Goal: Book appointment/travel/reservation

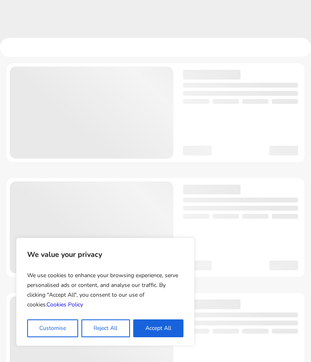
click at [164, 327] on button "Accept All" at bounding box center [158, 328] width 50 height 18
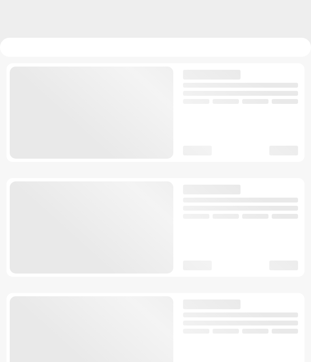
checkbox input "true"
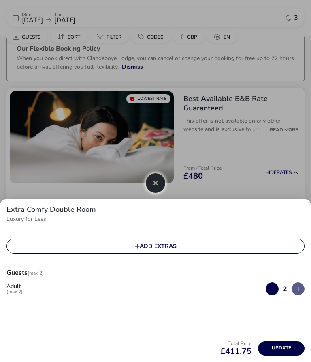
scroll to position [30, 0]
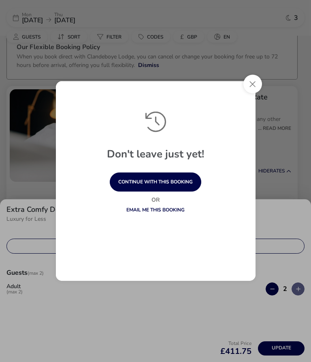
click at [258, 84] on button "Close" at bounding box center [253, 84] width 19 height 19
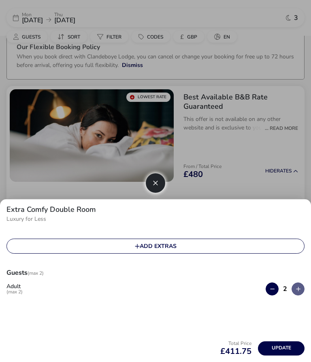
click at [44, 18] on div at bounding box center [155, 181] width 311 height 362
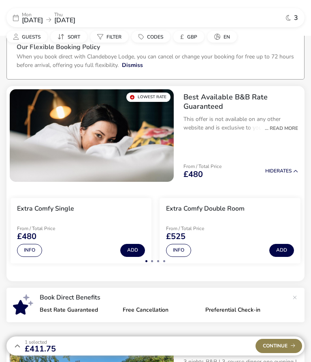
click at [43, 16] on span "[DATE]" at bounding box center [32, 20] width 21 height 9
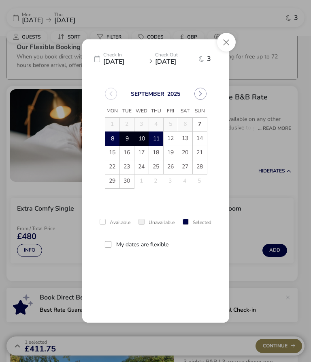
click at [202, 95] on icon "Next Month" at bounding box center [201, 94] width 6 height 6
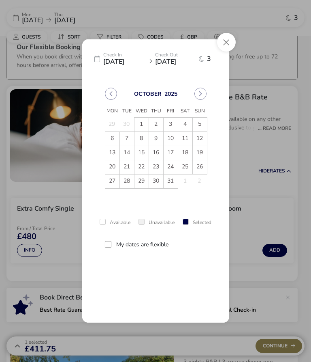
click at [200, 88] on button "Next Month" at bounding box center [201, 94] width 12 height 12
click at [157, 153] on span "13" at bounding box center [156, 153] width 14 height 14
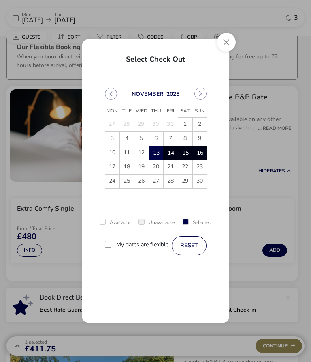
click at [203, 152] on span "16" at bounding box center [200, 153] width 14 height 14
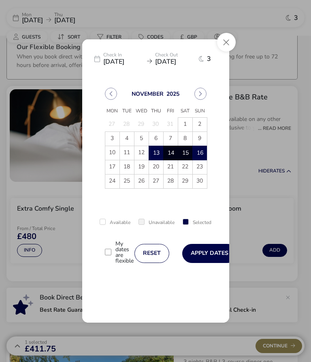
click at [209, 252] on button "Apply Dates" at bounding box center [210, 253] width 55 height 19
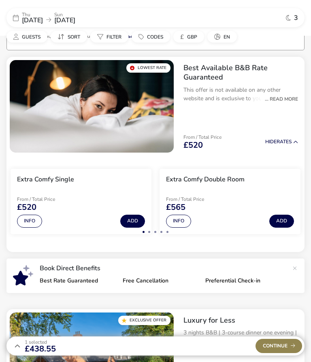
scroll to position [60, 0]
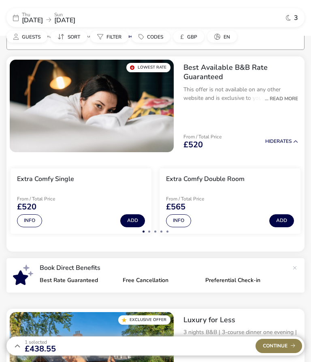
click at [28, 219] on button "Info" at bounding box center [29, 220] width 25 height 13
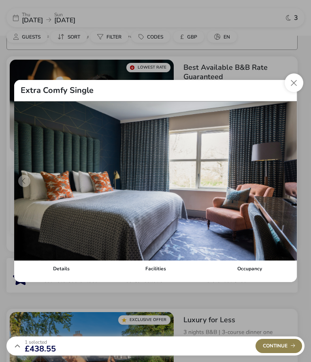
click at [60, 264] on div "Details" at bounding box center [61, 268] width 94 height 16
click at [158, 266] on div "Facilities" at bounding box center [156, 268] width 94 height 16
click at [260, 272] on div "Occupancy" at bounding box center [250, 268] width 94 height 16
click at [292, 82] on button "Close dialog" at bounding box center [294, 82] width 19 height 19
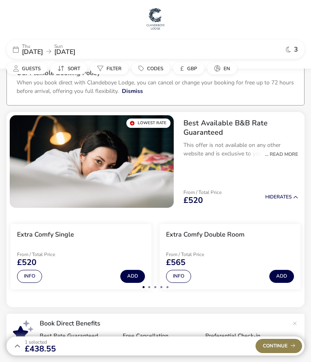
scroll to position [0, 0]
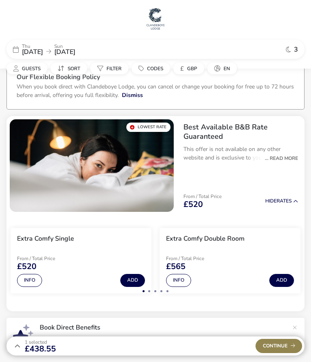
click at [279, 157] on div "... Read More" at bounding box center [279, 158] width 37 height 7
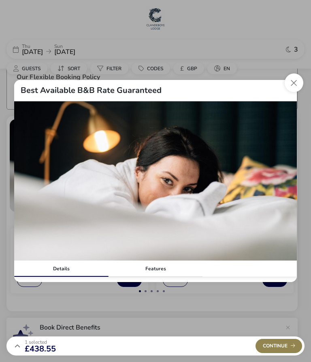
click at [298, 84] on button "Close modal" at bounding box center [294, 82] width 19 height 19
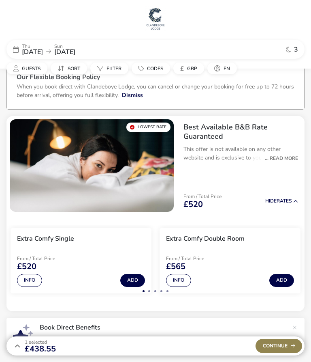
click at [289, 159] on div "... Read More" at bounding box center [279, 158] width 37 height 7
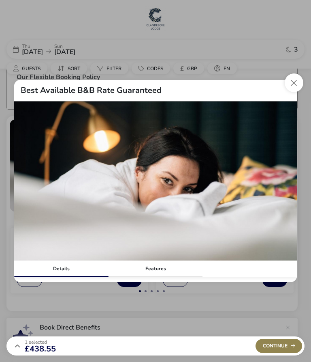
click at [163, 265] on div "Features" at bounding box center [156, 268] width 94 height 16
click at [292, 84] on button "Close modal" at bounding box center [294, 82] width 19 height 19
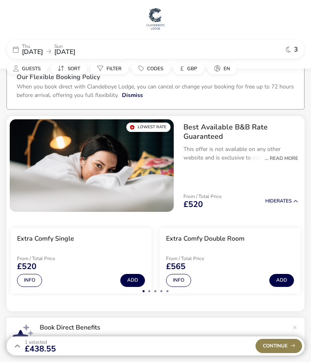
click at [136, 98] on button "Dismiss" at bounding box center [132, 95] width 21 height 9
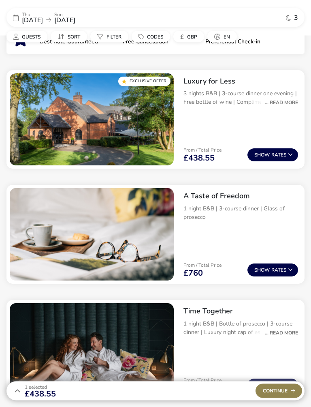
scroll to position [247, 0]
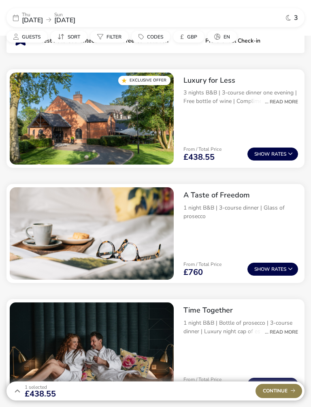
click at [285, 97] on p "3 nights B&B | 3-course dinner one evening | Free bottle of wine | Complimentar…" at bounding box center [241, 96] width 115 height 17
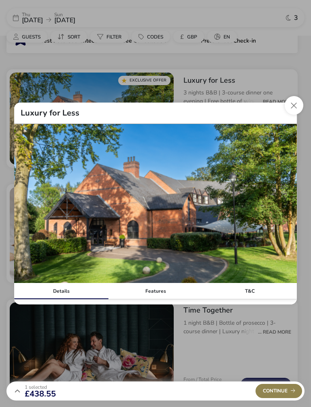
click at [298, 106] on button "Close modal" at bounding box center [294, 105] width 19 height 19
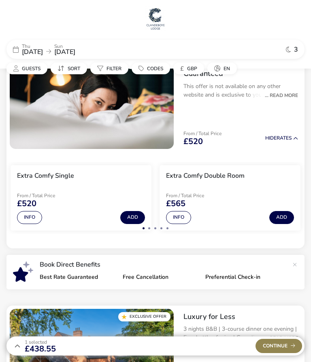
scroll to position [0, 0]
